Goal: Information Seeking & Learning: Learn about a topic

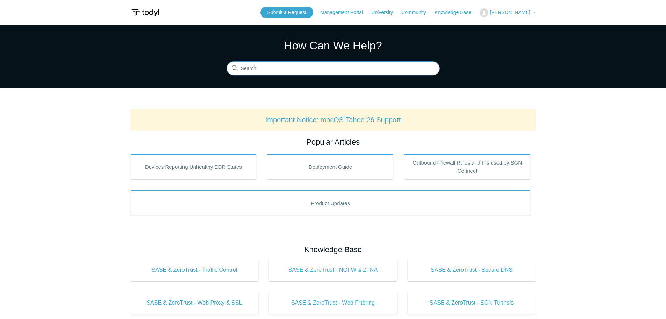
drag, startPoint x: 284, startPoint y: 71, endPoint x: 280, endPoint y: 70, distance: 3.6
click at [283, 71] on input "Search" at bounding box center [333, 69] width 213 height 14
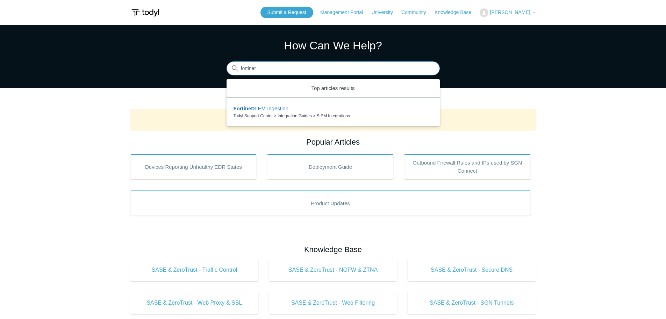
type input "fortinet"
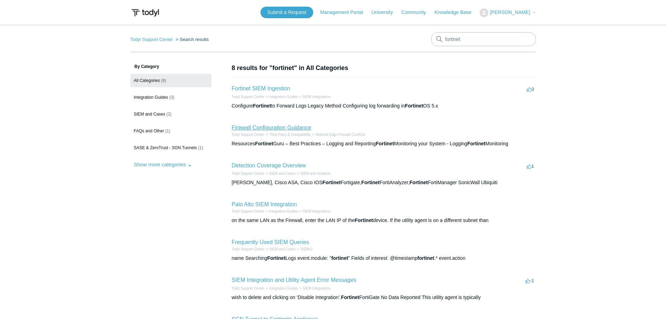
click at [258, 127] on link "Firewall Configuration Guidance" at bounding box center [272, 128] width 80 height 6
drag, startPoint x: 474, startPoint y: 43, endPoint x: 454, endPoint y: 39, distance: 20.0
click at [454, 39] on input "fortinet" at bounding box center [483, 39] width 105 height 14
type input "fortigate"
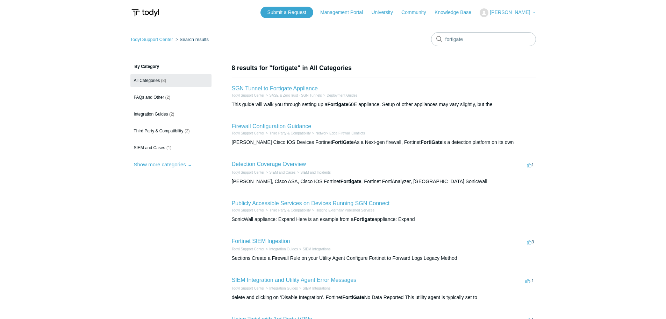
click at [274, 89] on link "SGN Tunnel to Fortigate Appliance" at bounding box center [275, 88] width 86 height 6
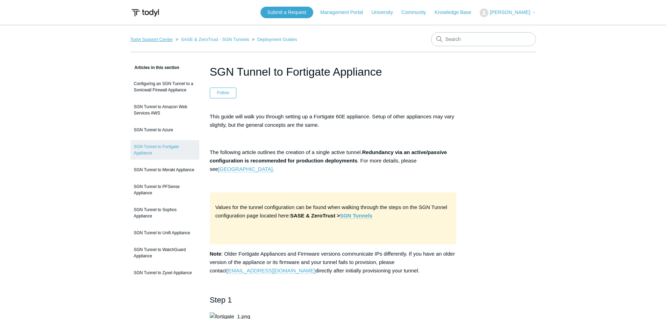
click at [140, 38] on link "Todyl Support Center" at bounding box center [151, 39] width 43 height 5
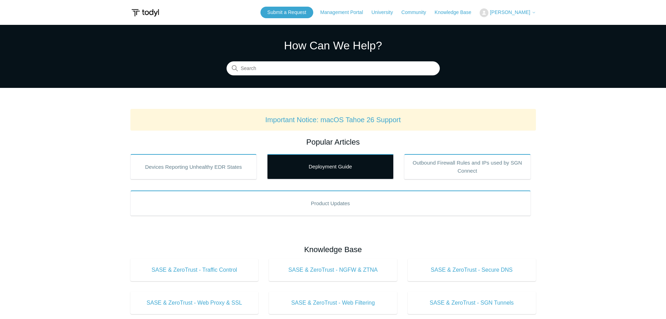
click at [328, 163] on link "Deployment Guide" at bounding box center [330, 166] width 127 height 25
